Goal: Find specific page/section: Find specific page/section

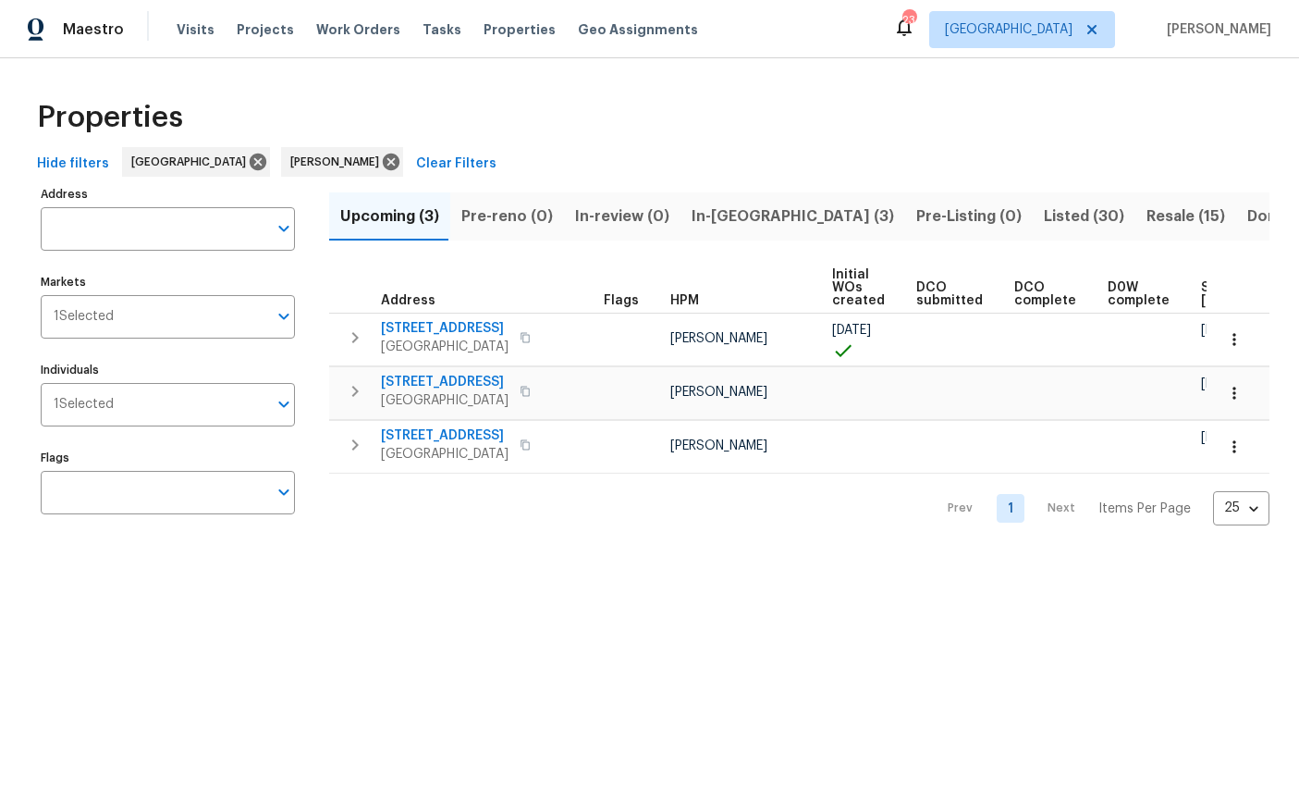
click at [112, 215] on input "Address" at bounding box center [154, 228] width 227 height 43
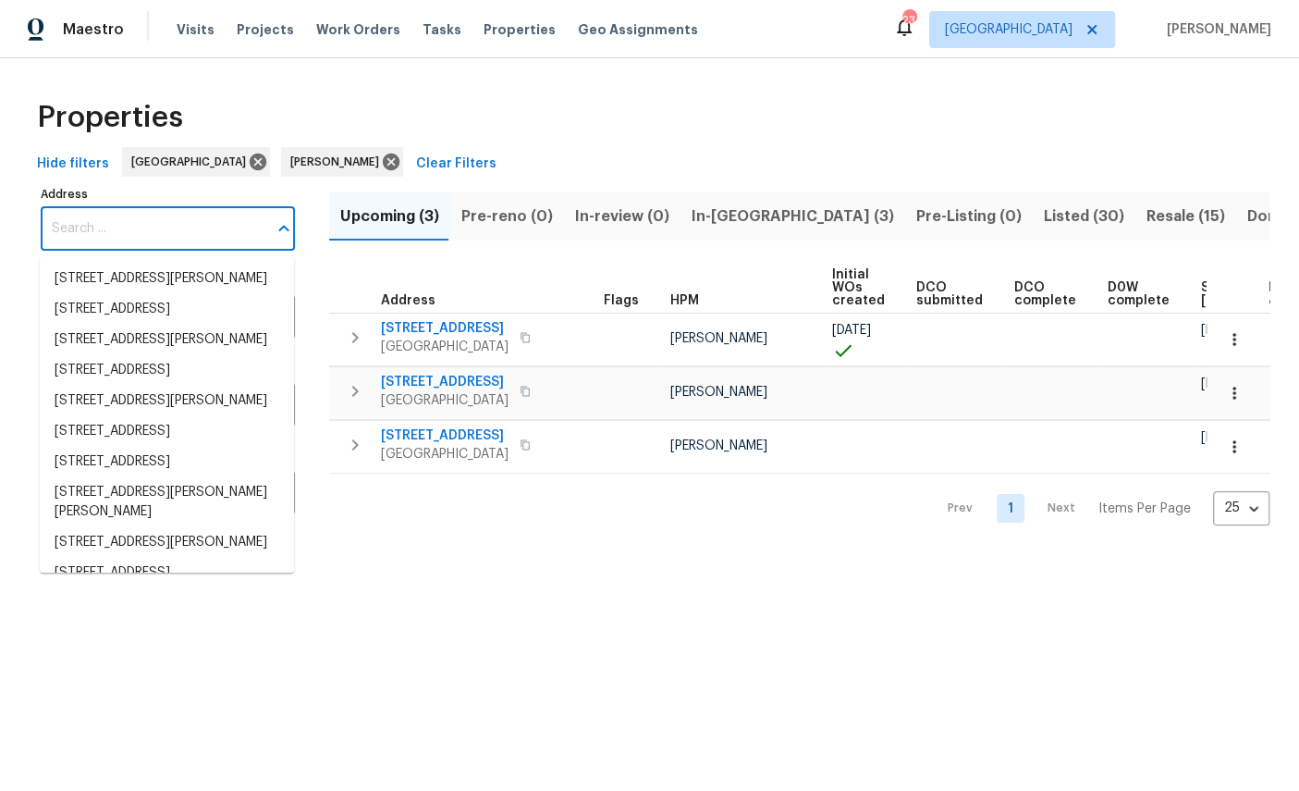
click at [119, 230] on input "Address" at bounding box center [154, 228] width 227 height 43
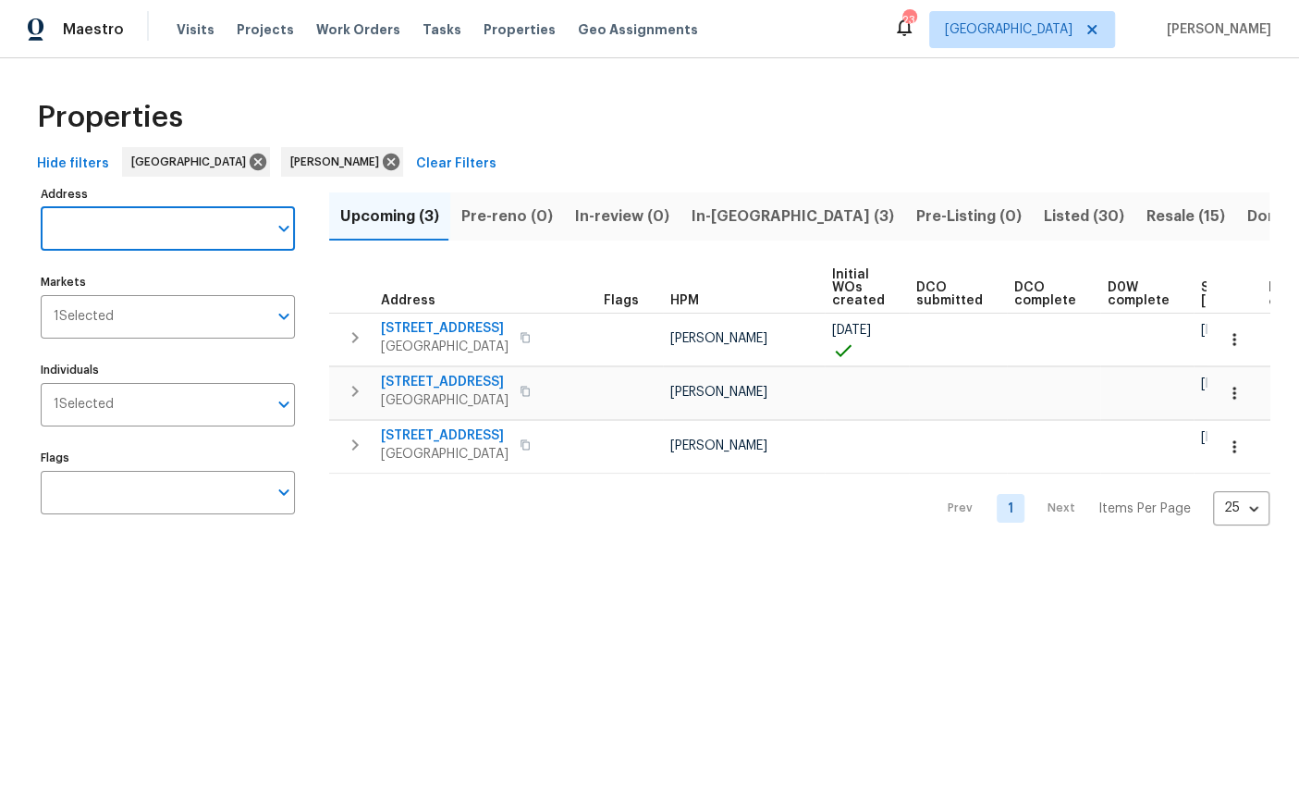
paste input "12315 Twin Sands Trl W, Jacksonville, FL 32246"
type input "12315 Twin"
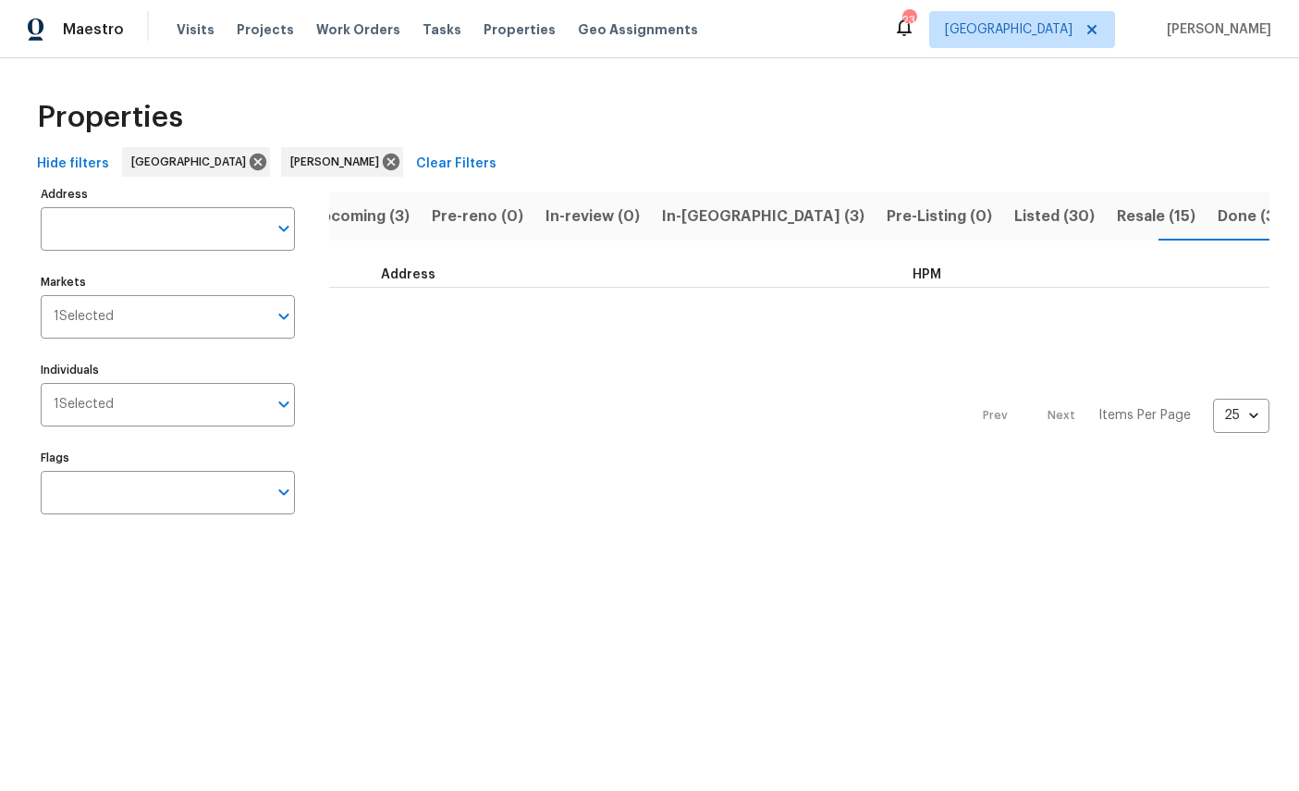
scroll to position [0, 31]
